Goal: Find specific page/section: Find specific page/section

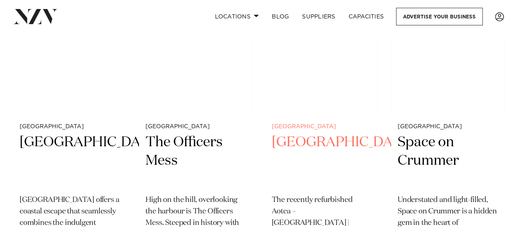
scroll to position [3148, 0]
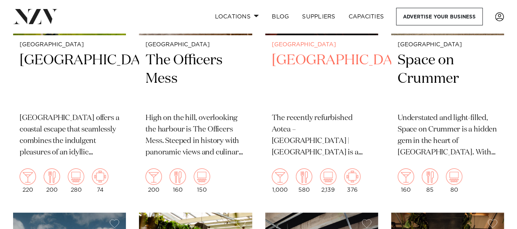
click at [301, 112] on p "The recently refurbished Aotea – Te Pokapū | Aotea Centre is a premier venue in…" at bounding box center [322, 135] width 100 height 46
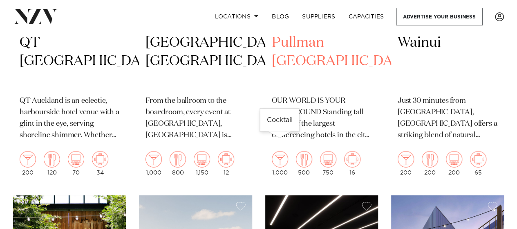
scroll to position [2477, 0]
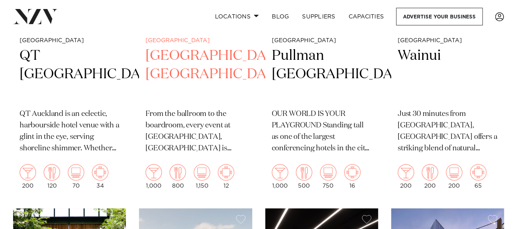
click at [181, 58] on h2 "[GEOGRAPHIC_DATA], [GEOGRAPHIC_DATA]" at bounding box center [196, 74] width 100 height 55
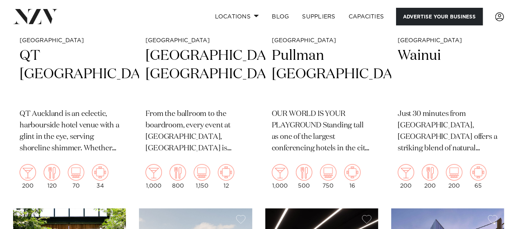
scroll to position [2462, 0]
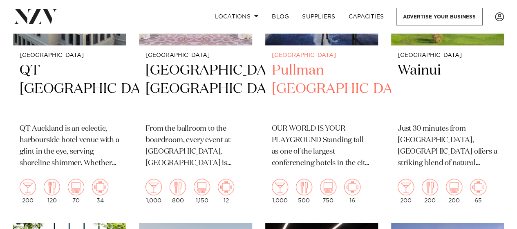
click at [299, 61] on h2 "Pullman Auckland" at bounding box center [322, 88] width 100 height 55
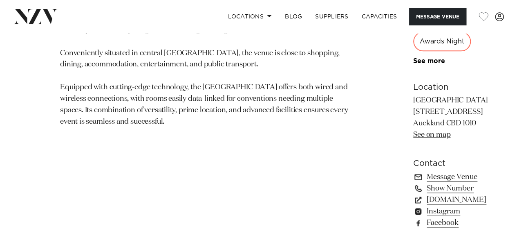
scroll to position [532, 0]
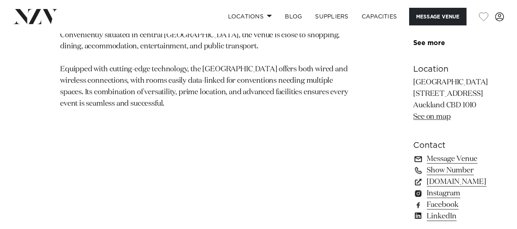
click at [413, 153] on link "Message Venue" at bounding box center [457, 158] width 89 height 11
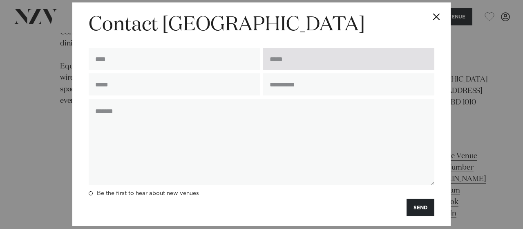
scroll to position [0, 0]
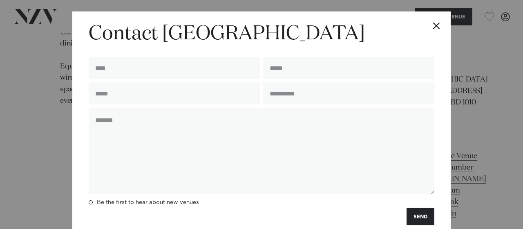
drag, startPoint x: 441, startPoint y: 22, endPoint x: 362, endPoint y: 40, distance: 80.9
click at [358, 39] on div "**********" at bounding box center [261, 122] width 379 height 223
drag, startPoint x: 392, startPoint y: 30, endPoint x: 487, endPoint y: 63, distance: 100.6
click at [487, 63] on div "**********" at bounding box center [261, 114] width 523 height 229
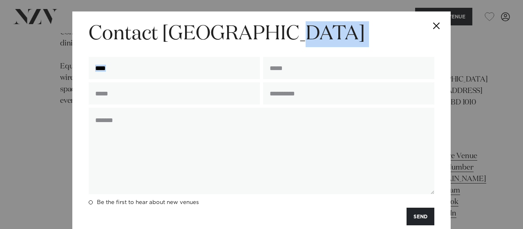
click at [432, 25] on button "Close" at bounding box center [436, 25] width 29 height 29
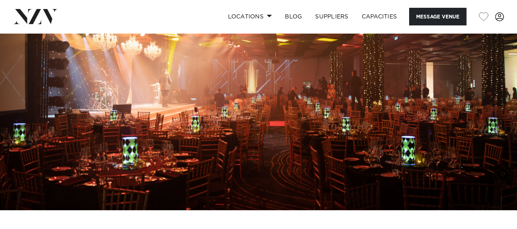
scroll to position [286, 0]
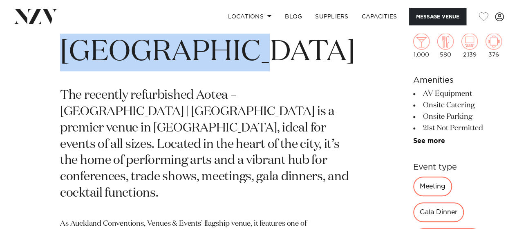
drag, startPoint x: 228, startPoint y: 58, endPoint x: 59, endPoint y: 48, distance: 169.1
copy h1 "[GEOGRAPHIC_DATA]"
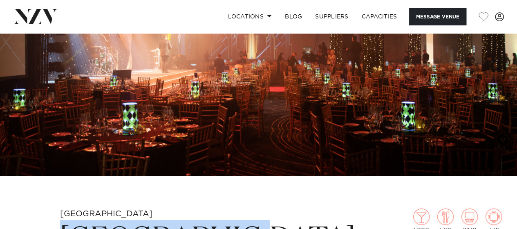
scroll to position [0, 0]
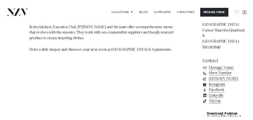
scroll to position [542, 0]
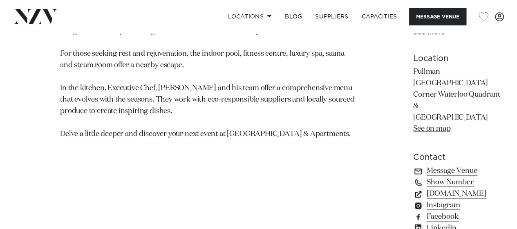
click at [413, 188] on link "www.pullmanauckland.co.nz" at bounding box center [458, 193] width 90 height 11
